Goal: Check status

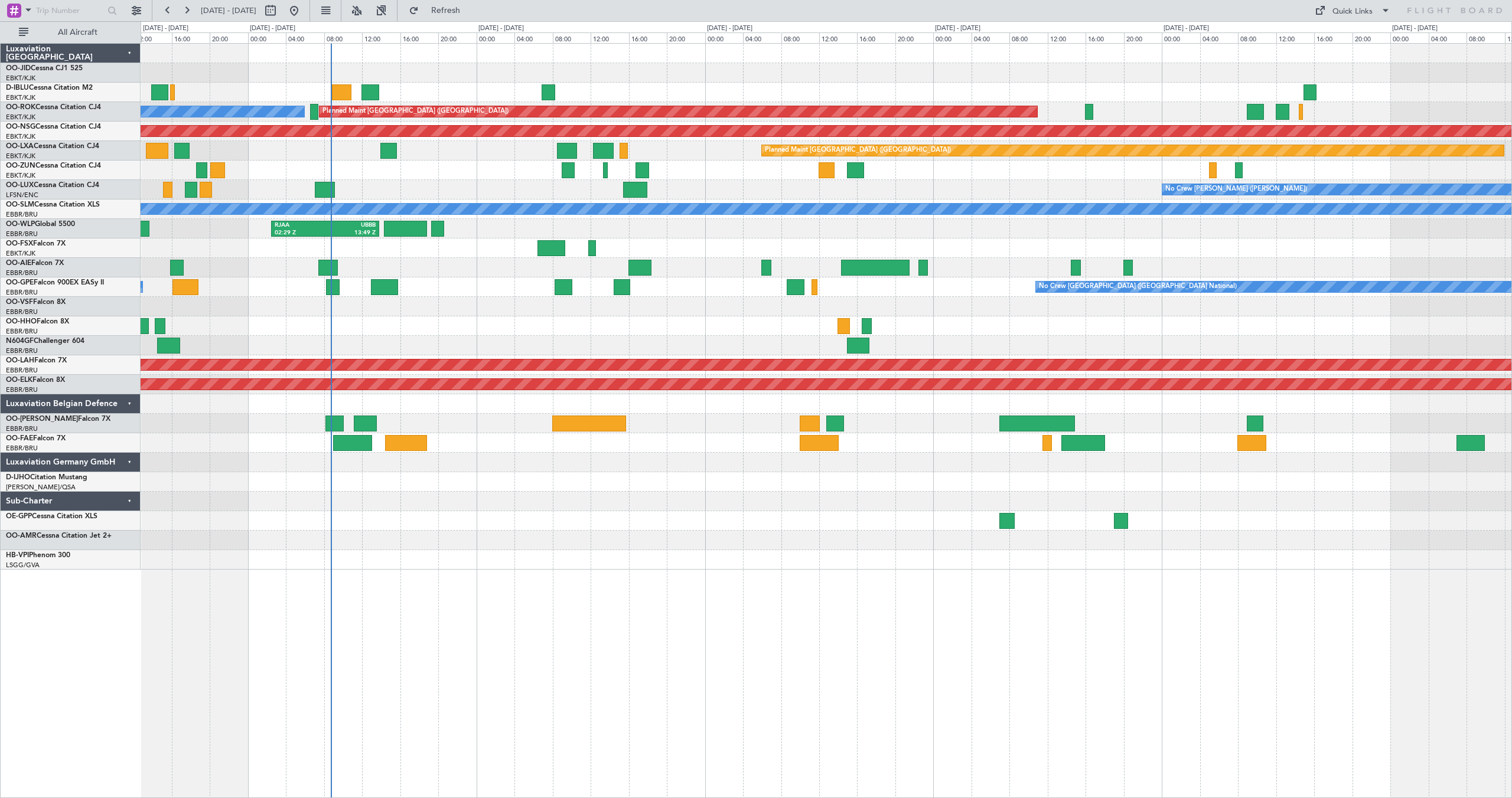
click at [784, 177] on div at bounding box center [826, 171] width 1371 height 19
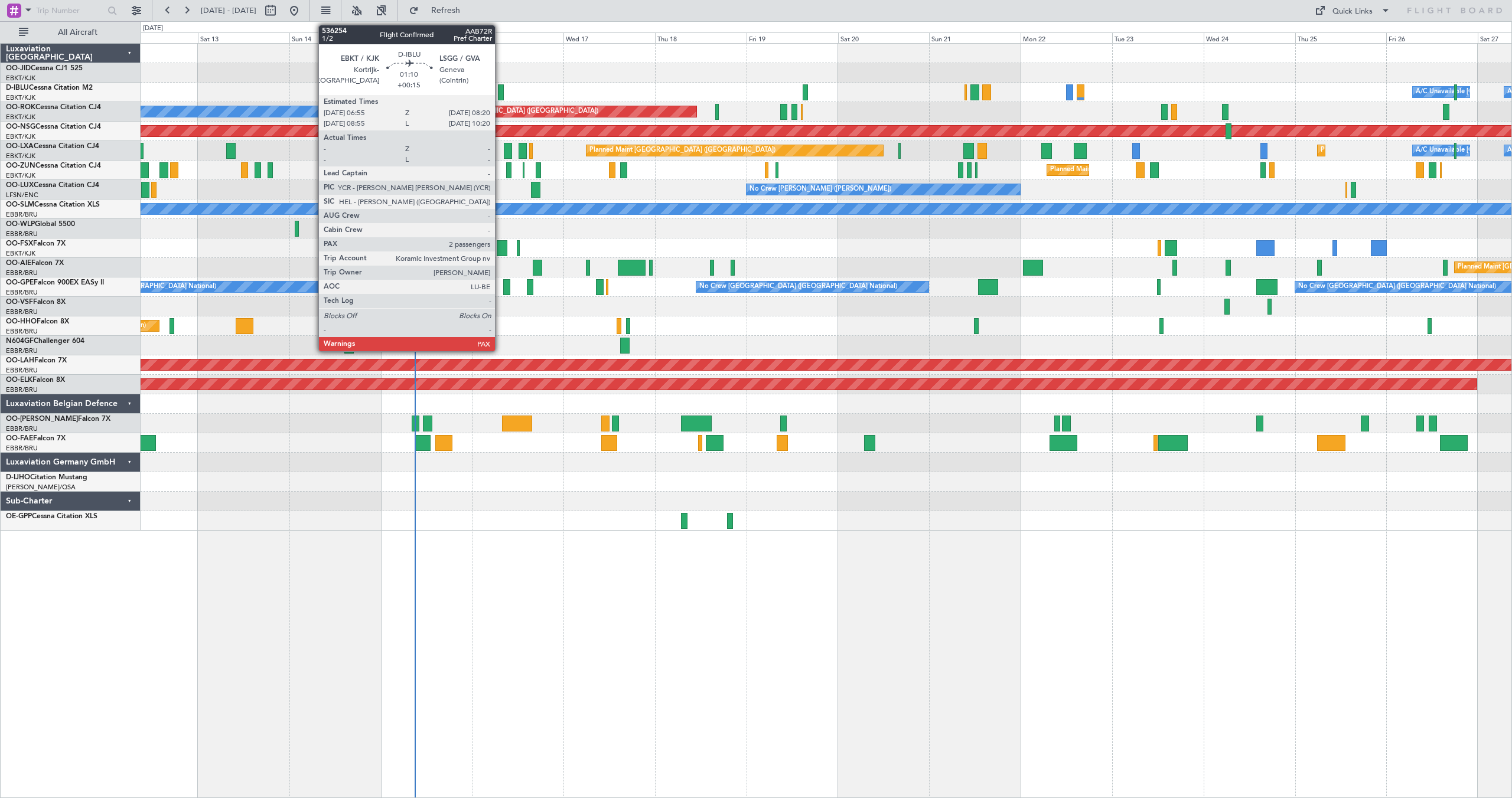
click at [500, 90] on div at bounding box center [500, 93] width 6 height 16
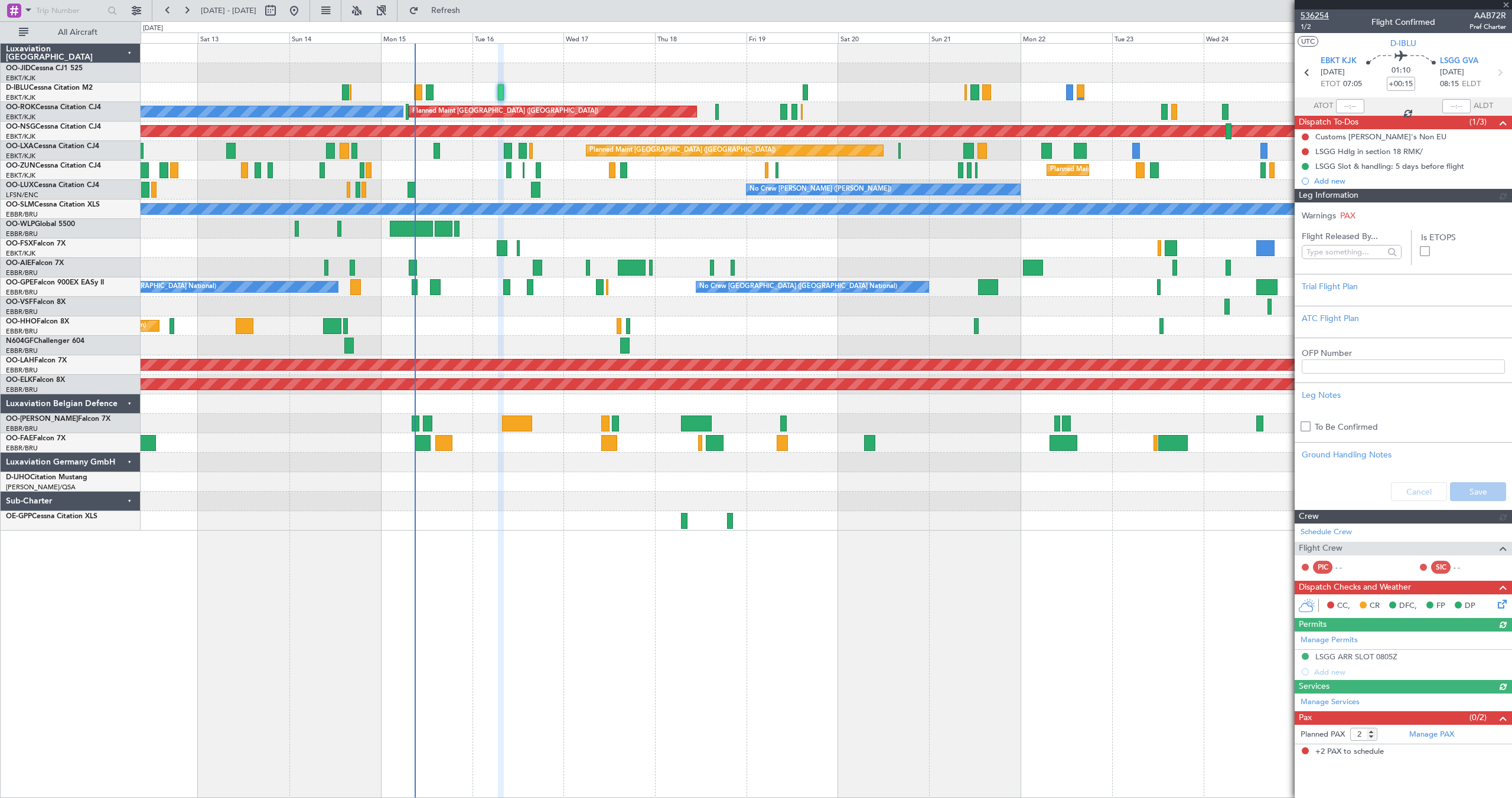
click at [1321, 13] on span "536254" at bounding box center [1315, 16] width 28 height 12
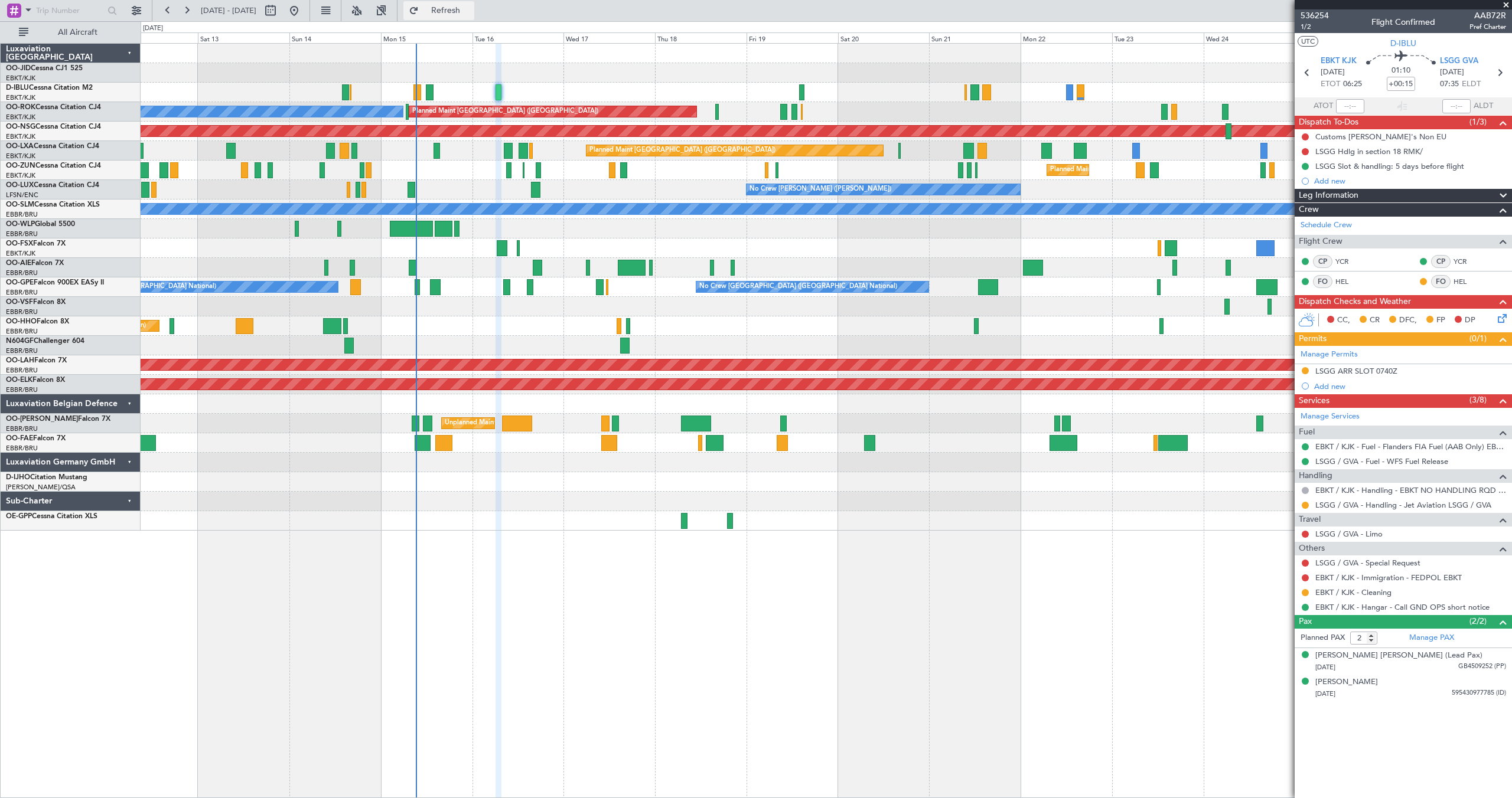
click at [455, 10] on button "Refresh" at bounding box center [439, 10] width 71 height 19
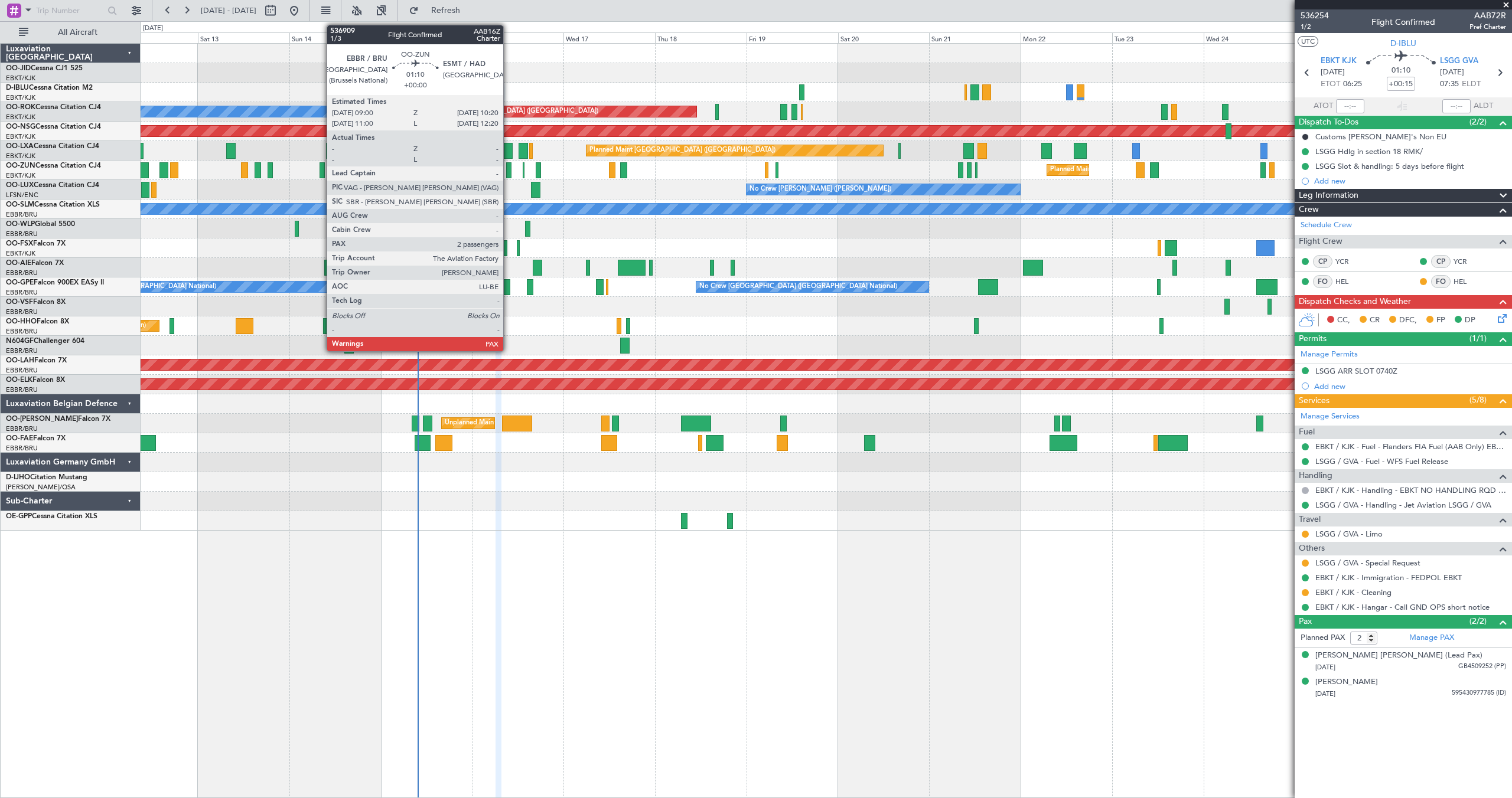
click at [508, 169] on div at bounding box center [509, 171] width 5 height 16
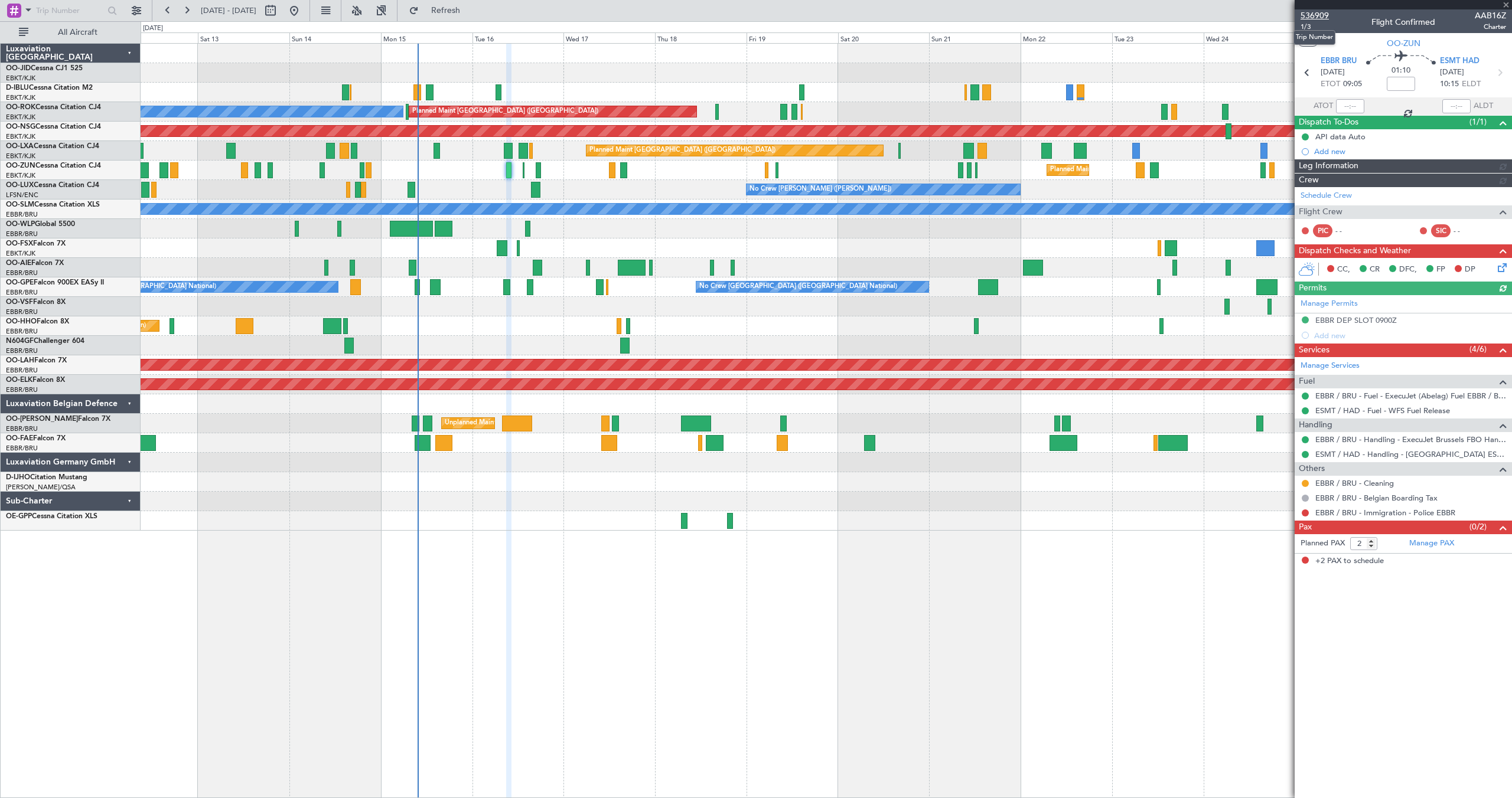
click at [1313, 11] on span "536909" at bounding box center [1315, 16] width 28 height 12
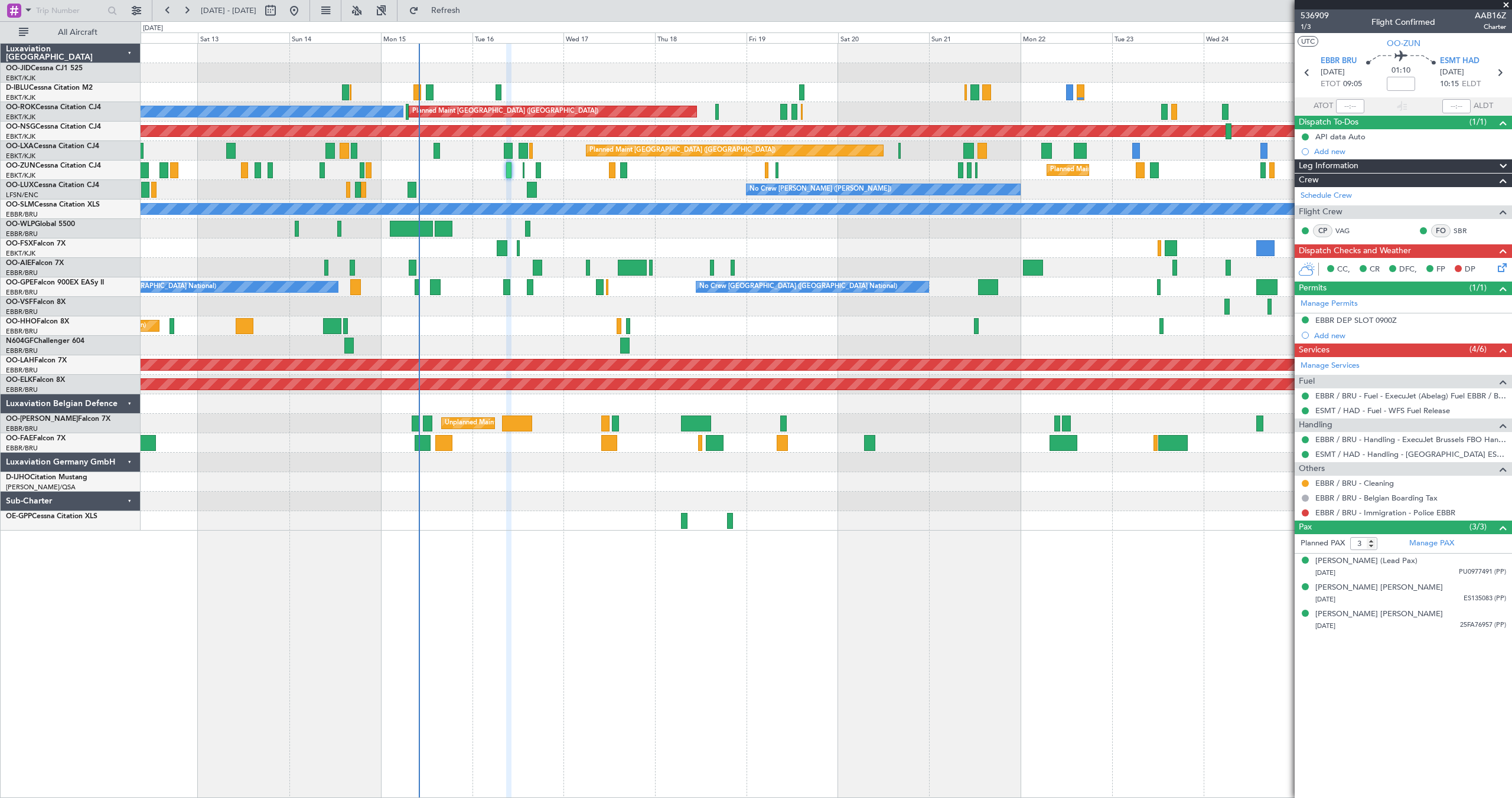
click at [1507, 4] on span at bounding box center [1506, 5] width 11 height 11
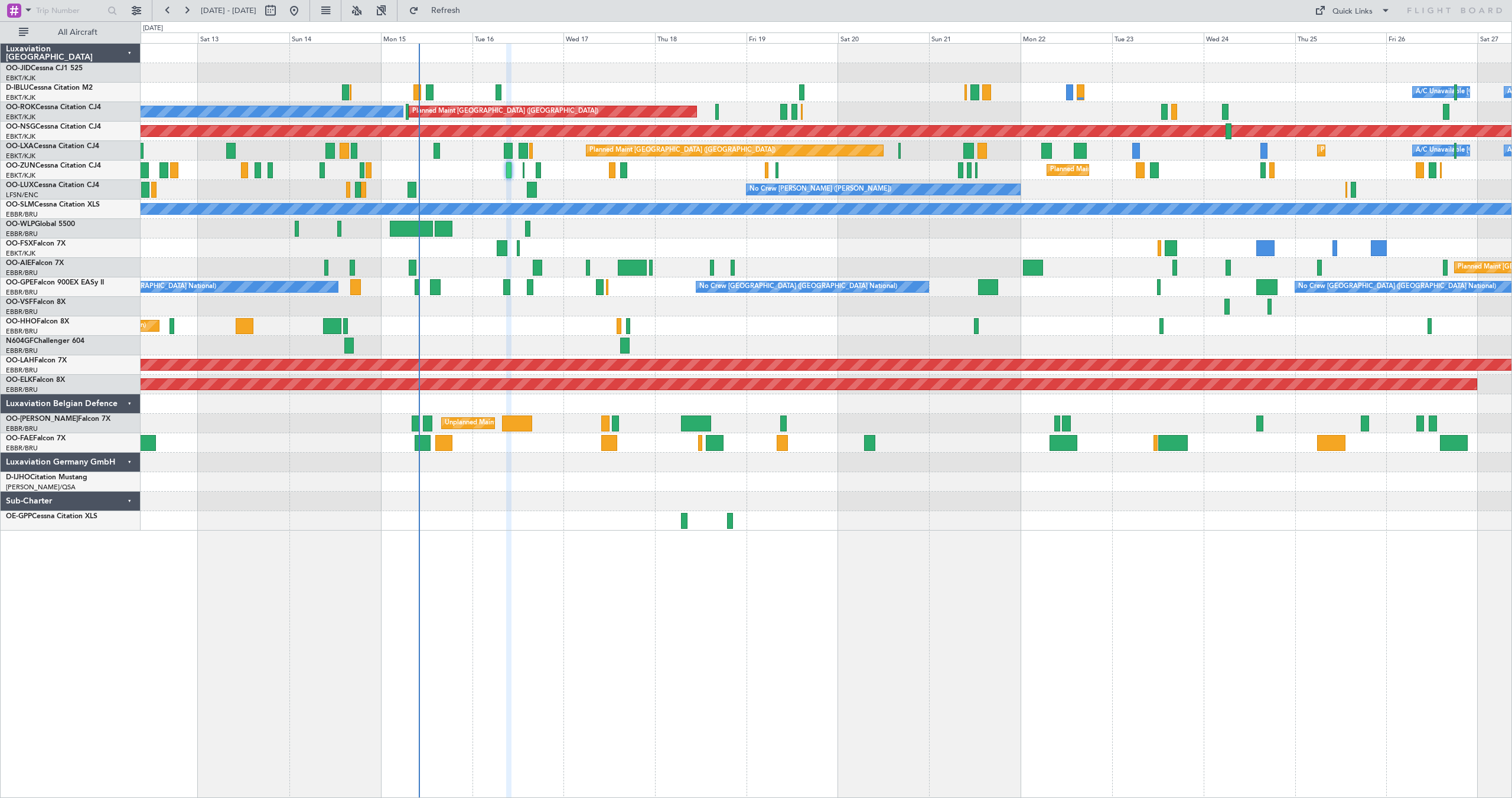
type input "0"
